Goal: Information Seeking & Learning: Learn about a topic

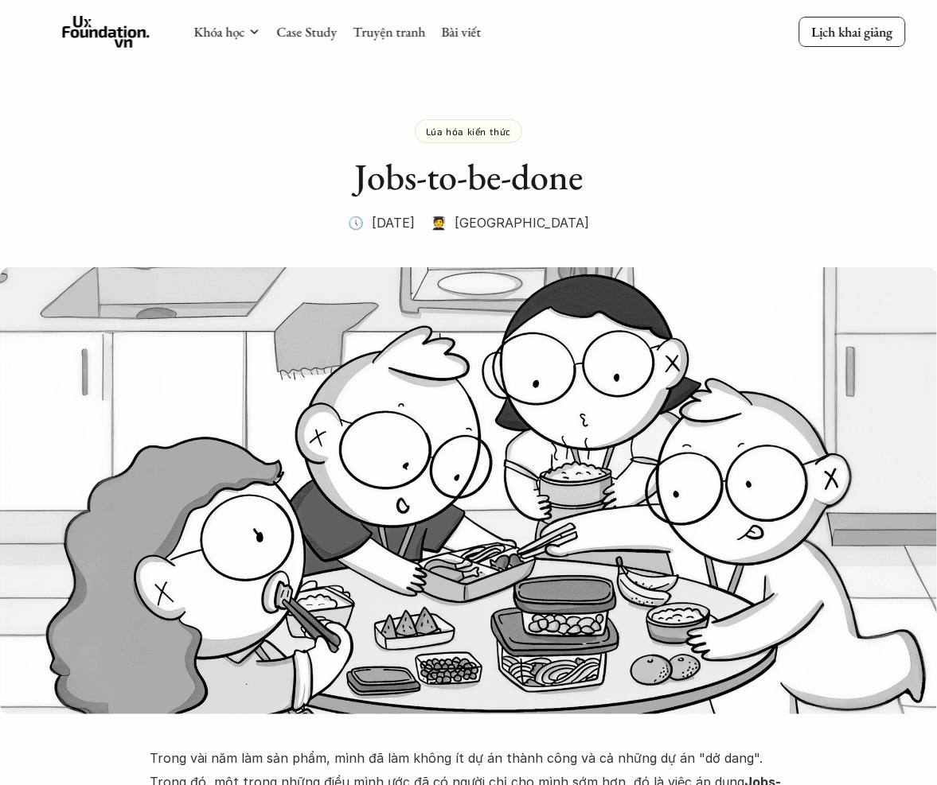
click at [458, 129] on p "Lúa hóa kiến thức" at bounding box center [468, 131] width 85 height 11
click at [388, 30] on link "Truyện tranh" at bounding box center [389, 32] width 72 height 18
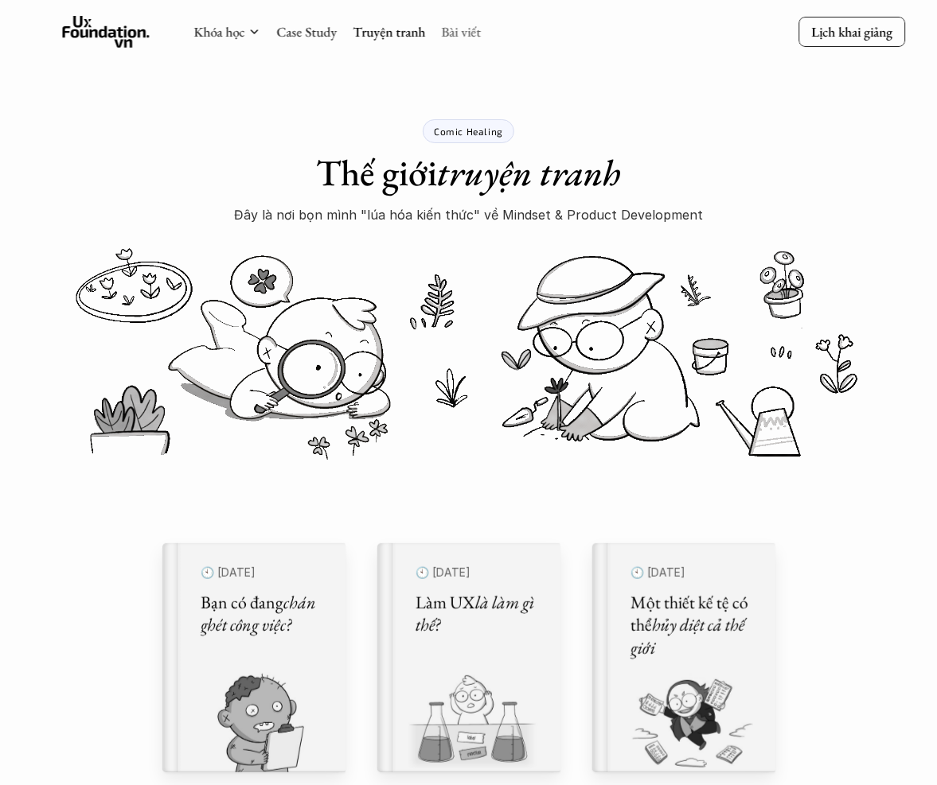
click at [441, 25] on link "Bài viết" at bounding box center [461, 32] width 40 height 18
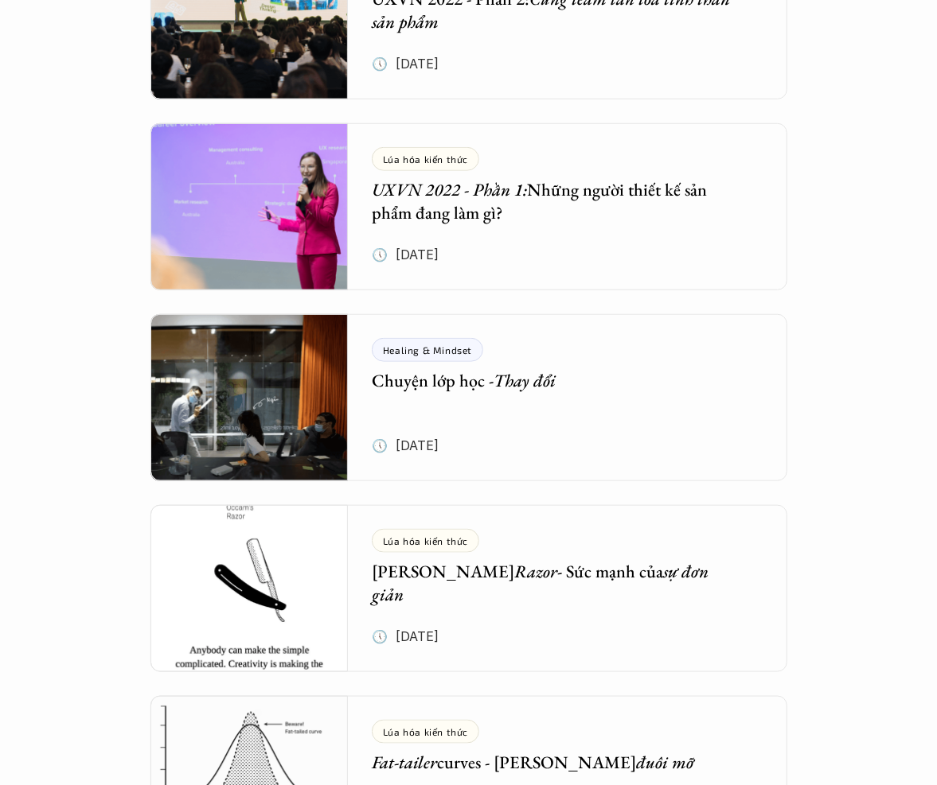
scroll to position [6164, 0]
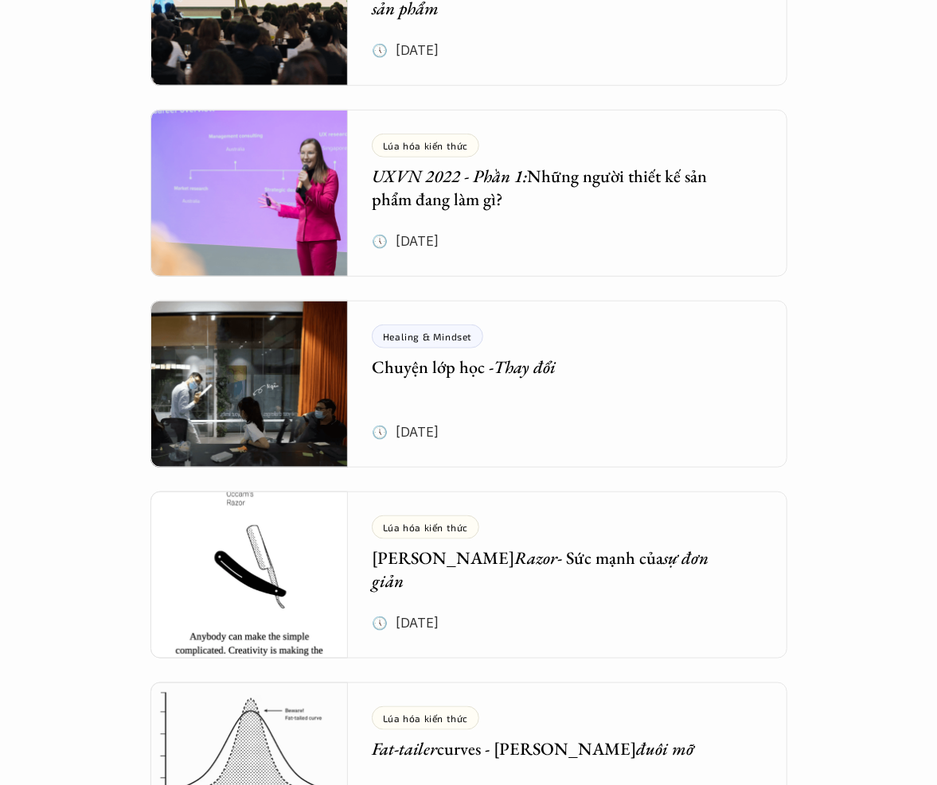
click at [537, 179] on h5 "UXVN 2022 - Phần 1: Những người thiết kế sản phẩm đang làm gì?" at bounding box center [556, 188] width 368 height 45
